Goal: Information Seeking & Learning: Find specific page/section

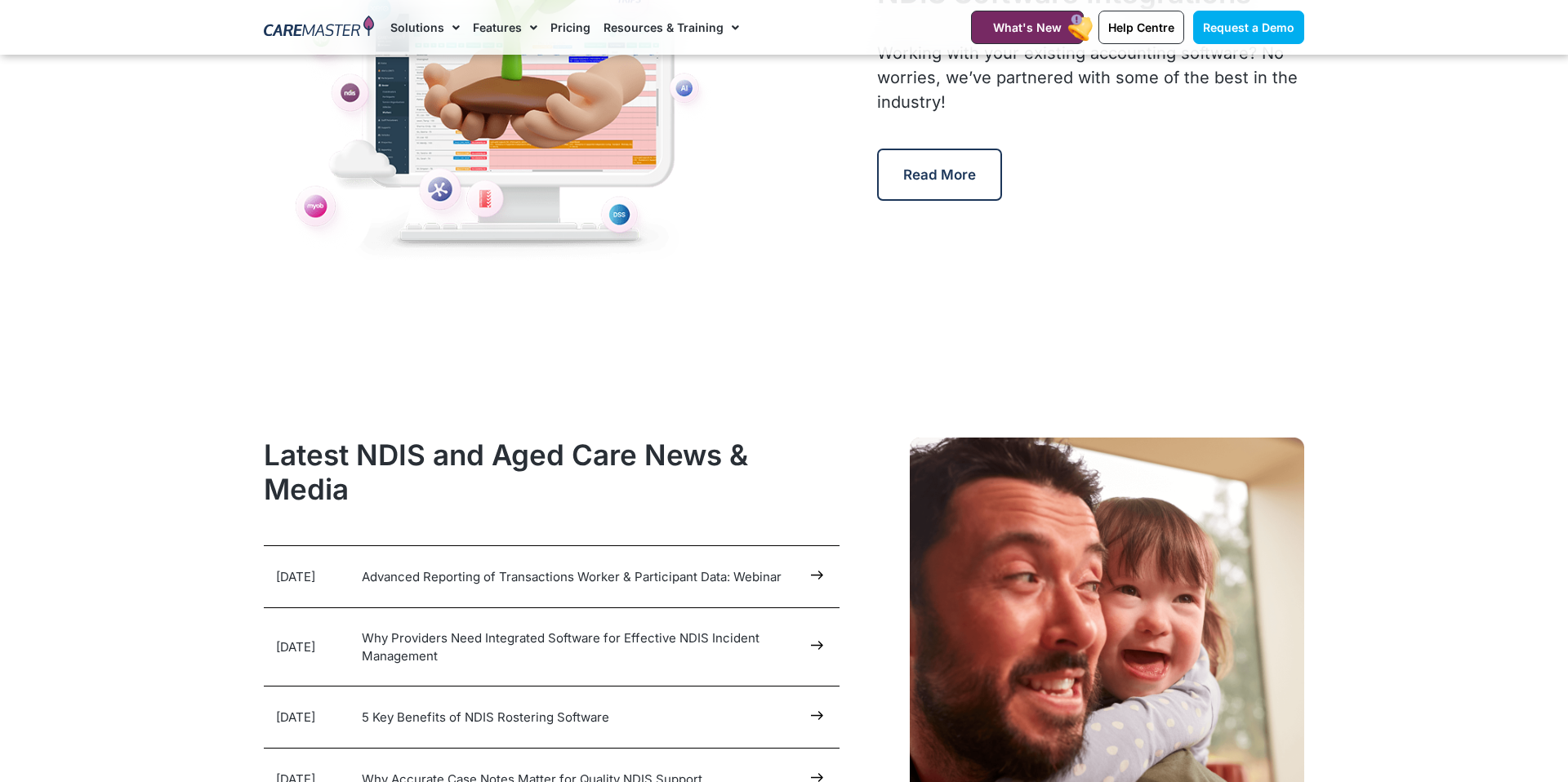
scroll to position [7803, 0]
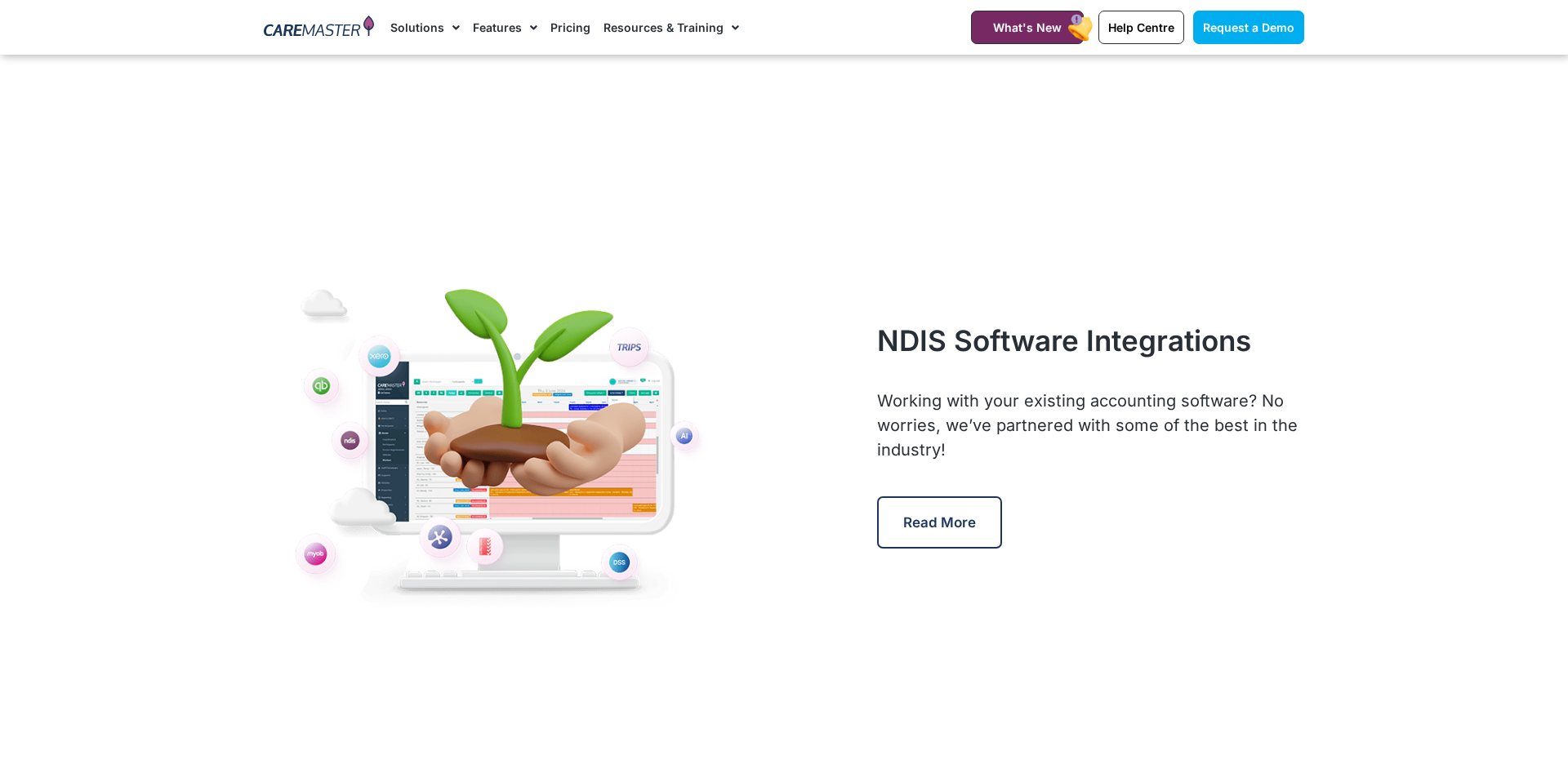
scroll to position [7399, 0]
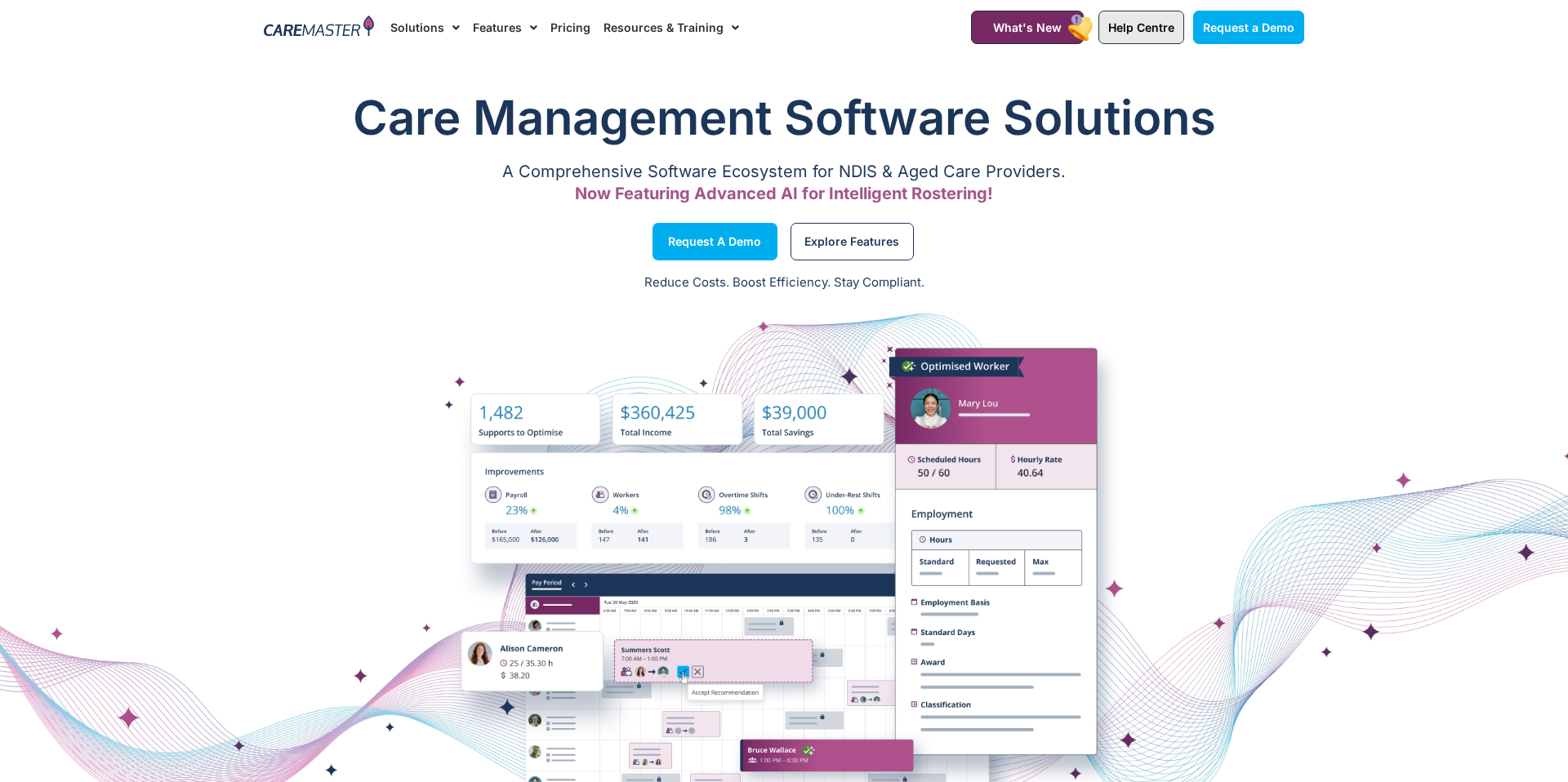
click at [1128, 22] on span "Help Centre" at bounding box center [1141, 27] width 66 height 14
